Goal: Task Accomplishment & Management: Manage account settings

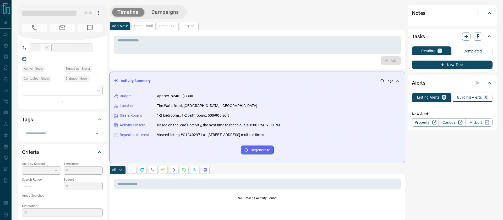
type input "**"
type input "**********"
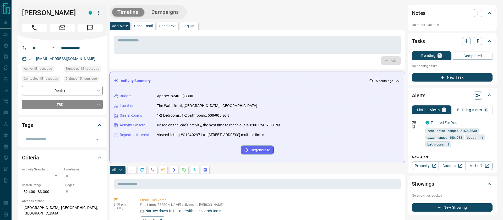
click at [163, 11] on button "Campaigns" at bounding box center [165, 12] width 38 height 9
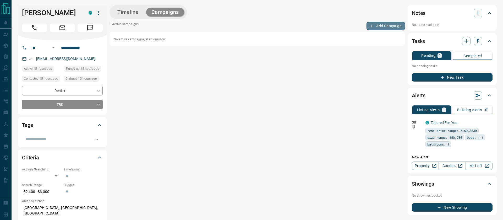
click at [387, 24] on button "Add Campaign" at bounding box center [386, 26] width 39 height 8
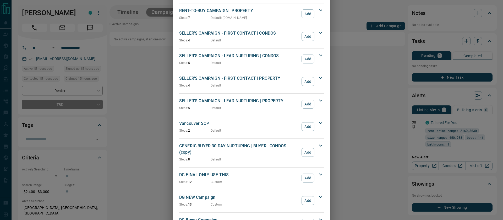
scroll to position [458, 0]
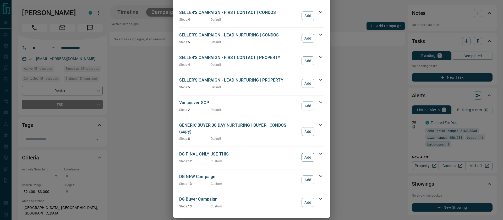
click at [308, 153] on button "Add" at bounding box center [308, 157] width 13 height 9
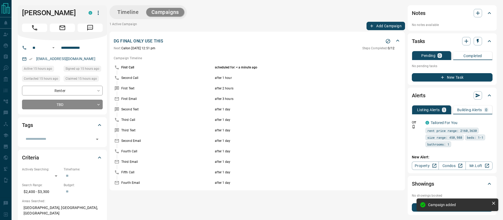
click at [132, 11] on button "Timeline" at bounding box center [128, 12] width 32 height 9
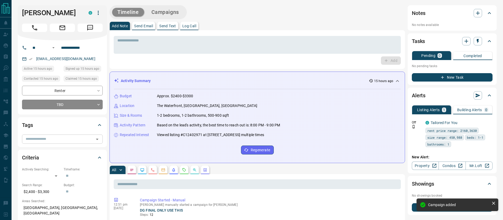
click at [69, 137] on input "text" at bounding box center [58, 139] width 69 height 6
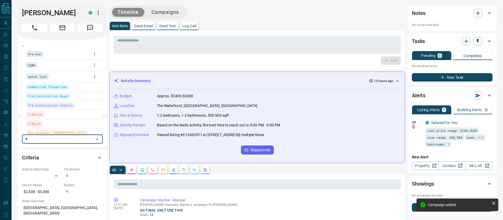
type input "**"
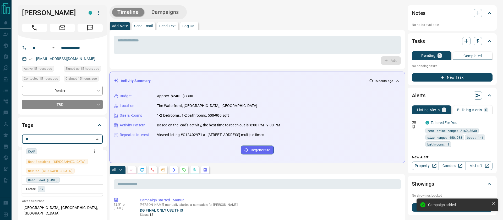
click at [34, 149] on span "CAMP" at bounding box center [31, 151] width 7 height 5
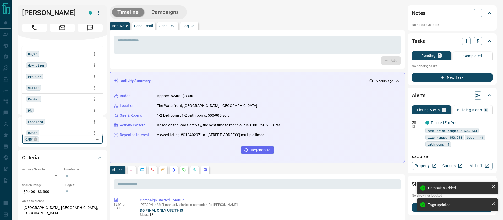
click at [154, 62] on div "Add" at bounding box center [257, 60] width 287 height 8
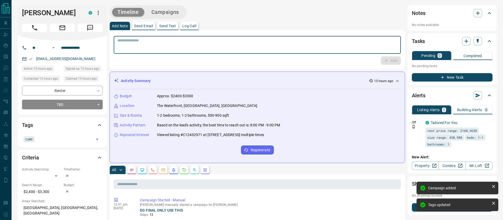
click at [144, 42] on textarea at bounding box center [257, 44] width 280 height 13
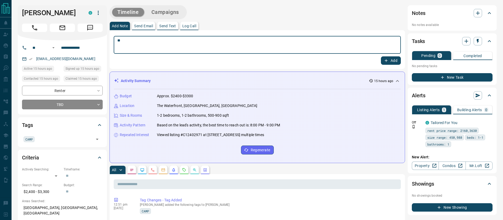
type textarea "*"
type textarea "**********"
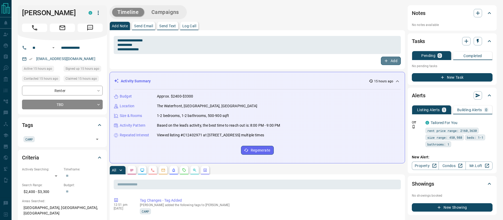
click at [384, 59] on icon "button" at bounding box center [386, 60] width 5 height 5
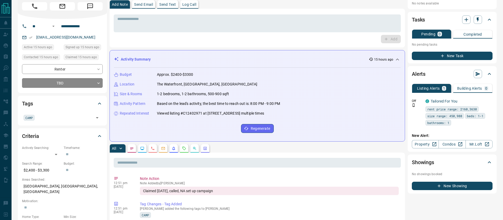
scroll to position [0, 0]
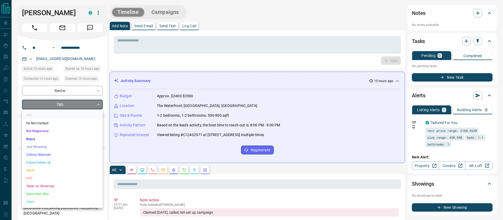
click at [127, 60] on div at bounding box center [251, 110] width 503 height 220
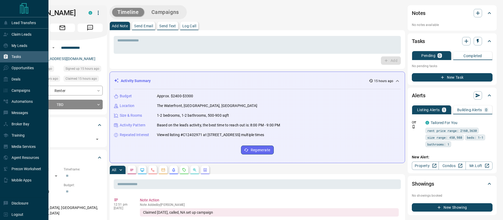
click at [25, 53] on div "Tasks" at bounding box center [24, 56] width 49 height 11
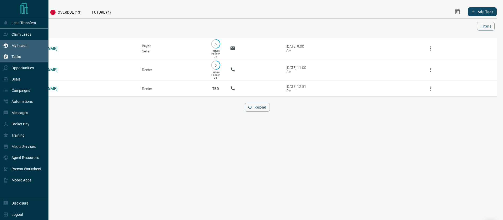
click at [12, 44] on p "My Leads" at bounding box center [20, 46] width 16 height 4
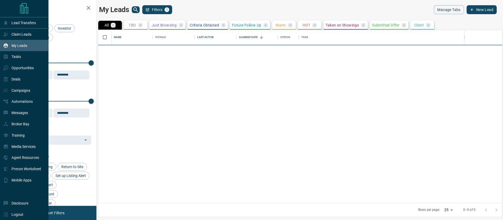
scroll to position [173, 404]
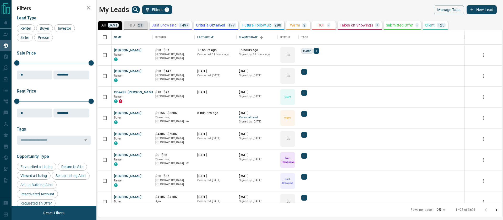
click at [136, 27] on div "TBD 21" at bounding box center [136, 25] width 16 height 5
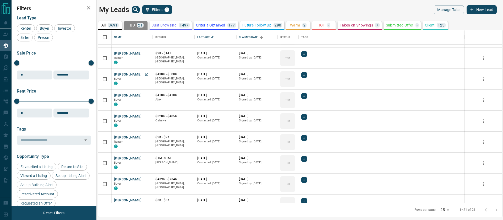
scroll to position [0, 0]
